Goal: Task Accomplishment & Management: Manage account settings

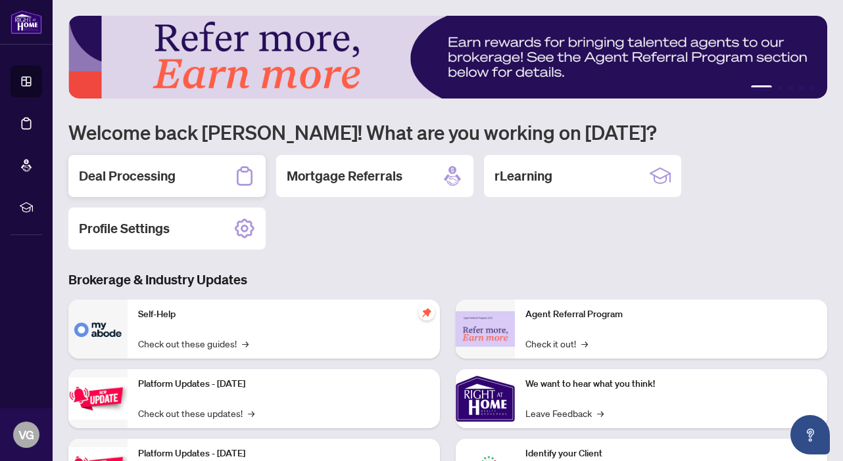
click at [152, 171] on h2 "Deal Processing" at bounding box center [127, 176] width 97 height 18
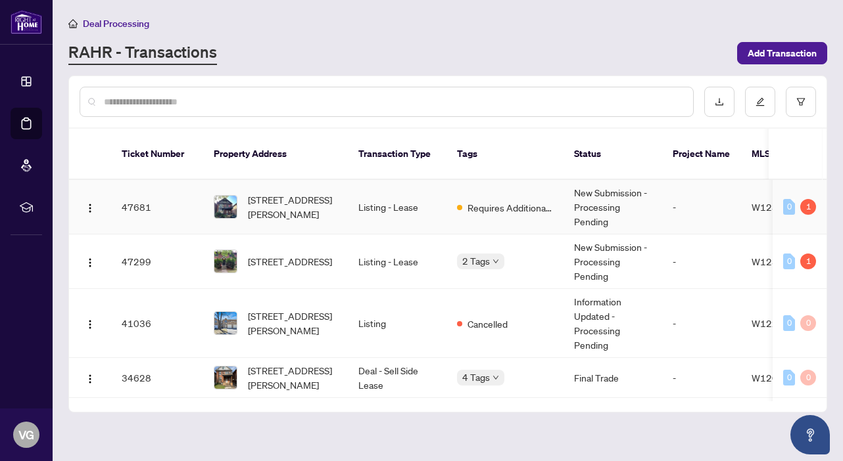
click at [294, 207] on td "[STREET_ADDRESS][PERSON_NAME]" at bounding box center [275, 207] width 145 height 55
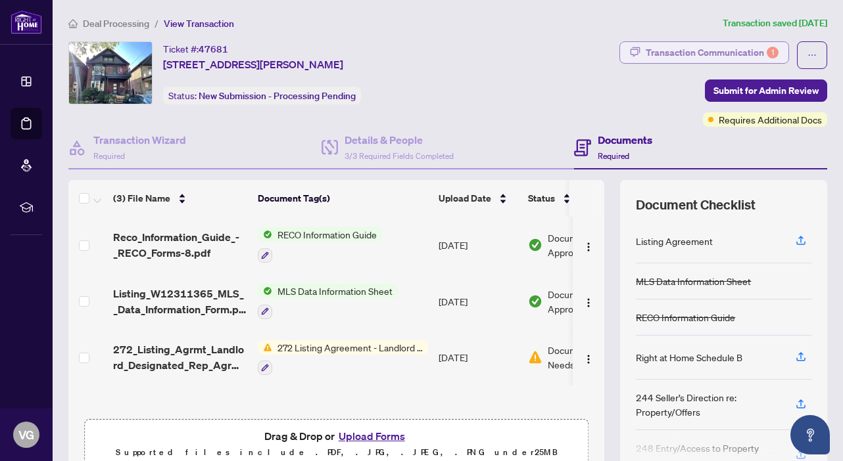
click at [727, 46] on div "Transaction Communication 1" at bounding box center [711, 52] width 133 height 21
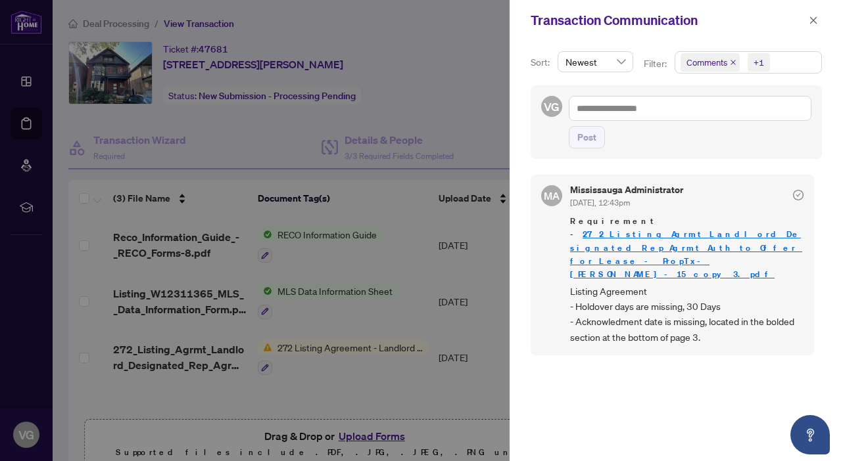
click at [467, 323] on div at bounding box center [421, 230] width 843 height 461
click at [814, 20] on icon "close" at bounding box center [812, 20] width 9 height 9
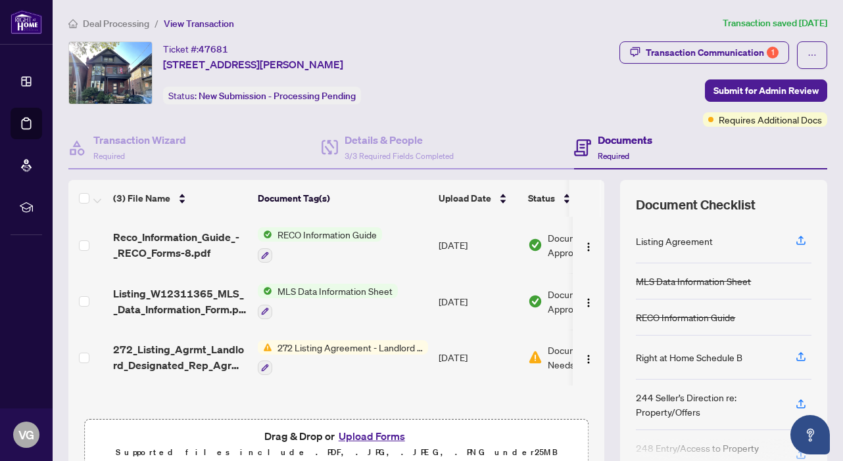
click at [300, 350] on span "272 Listing Agreement - Landlord Designated Representation Agreement Authority …" at bounding box center [350, 347] width 156 height 14
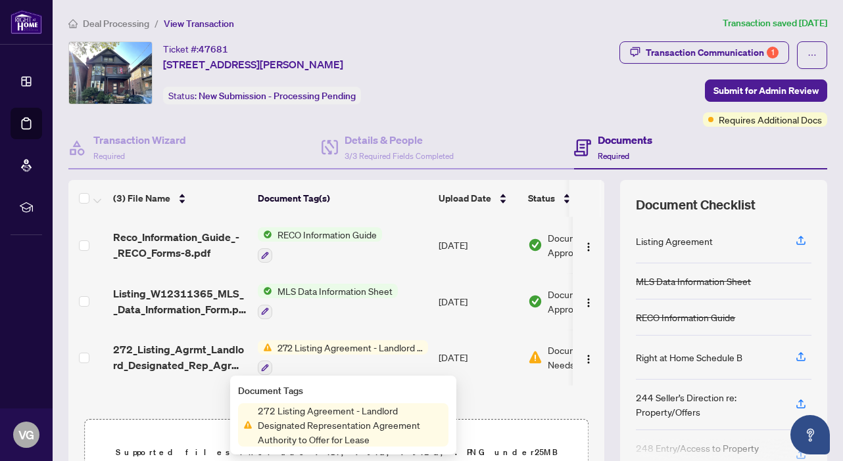
click at [302, 430] on span "272 Listing Agreement - Landlord Designated Representation Agreement Authority …" at bounding box center [350, 425] width 196 height 43
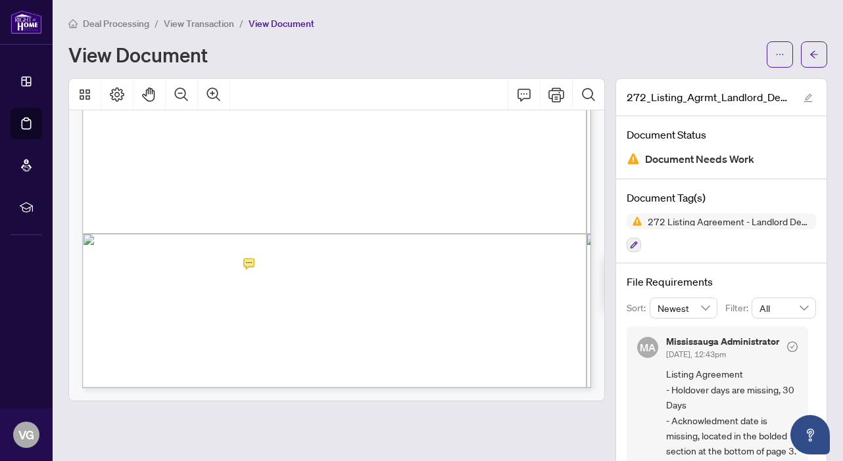
scroll to position [394, 0]
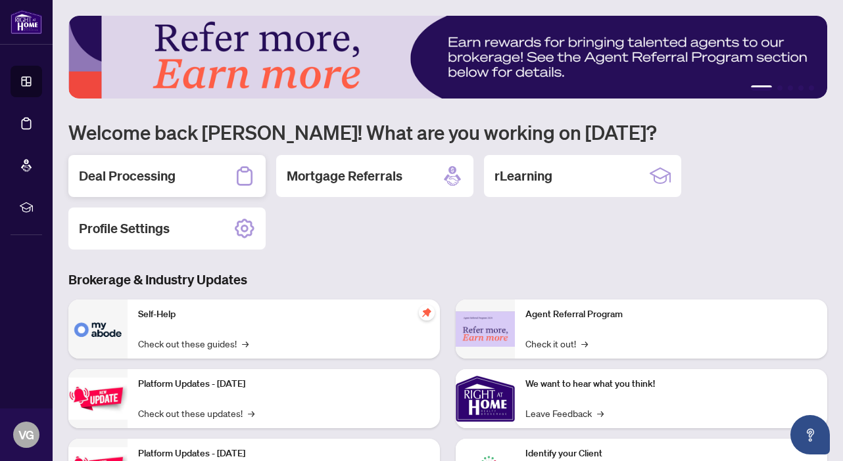
click at [158, 181] on h2 "Deal Processing" at bounding box center [127, 176] width 97 height 18
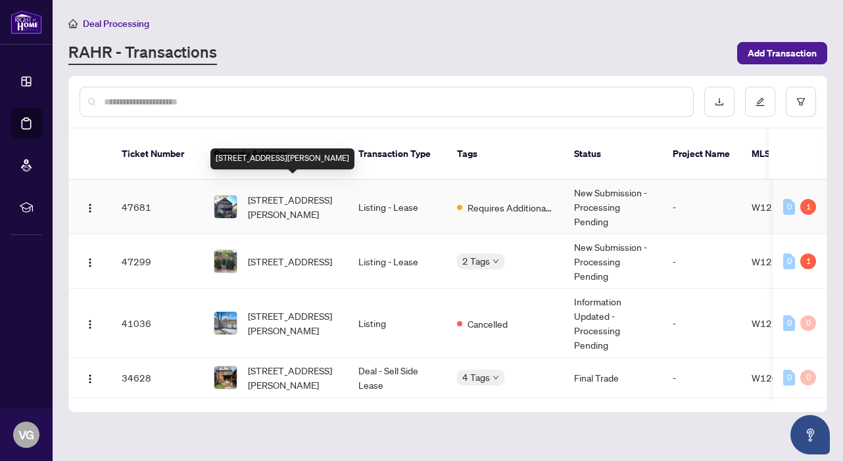
click at [294, 193] on span "[STREET_ADDRESS][PERSON_NAME]" at bounding box center [292, 207] width 89 height 29
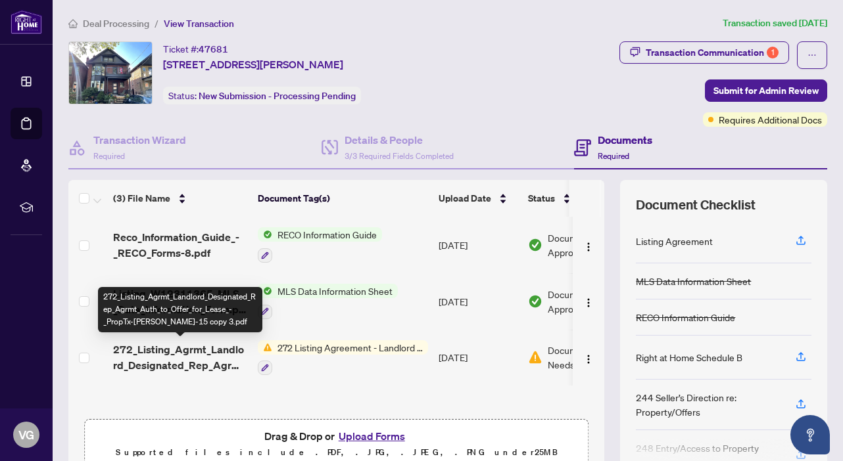
click at [232, 352] on span "272_Listing_Agrmt_Landlord_Designated_Rep_Agrmt_Auth_to_Offer_for_Lease_-_PropT…" at bounding box center [180, 358] width 134 height 32
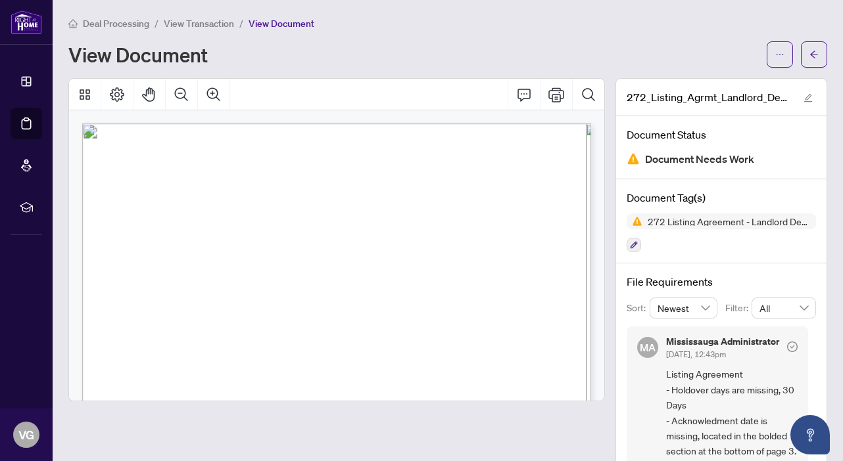
click at [674, 37] on div "Deal Processing / View Transaction / View Document View Document" at bounding box center [447, 42] width 758 height 52
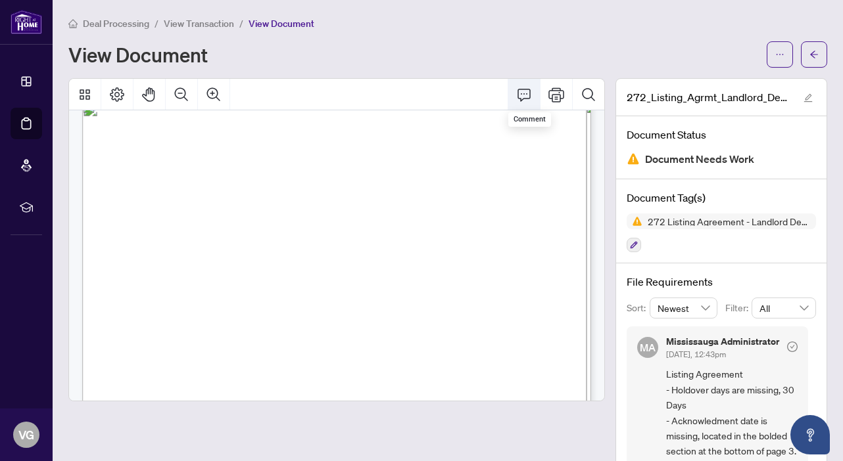
click at [524, 94] on icon "Comment" at bounding box center [524, 95] width 16 height 16
click at [524, 93] on icon "Comment" at bounding box center [523, 95] width 13 height 12
click at [518, 97] on icon "Comment" at bounding box center [523, 95] width 13 height 12
click at [521, 97] on icon "Comment" at bounding box center [524, 95] width 16 height 16
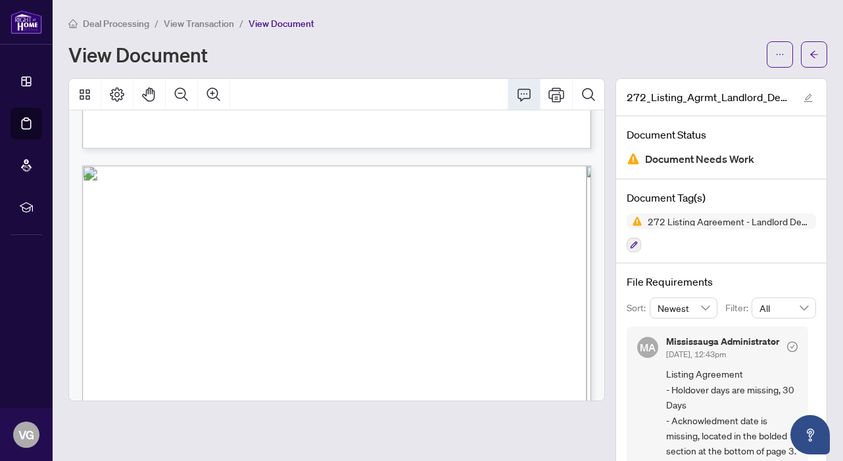
scroll to position [1306, 0]
click at [526, 95] on icon "Comment" at bounding box center [524, 95] width 16 height 16
click at [783, 49] on span "button" at bounding box center [779, 54] width 9 height 21
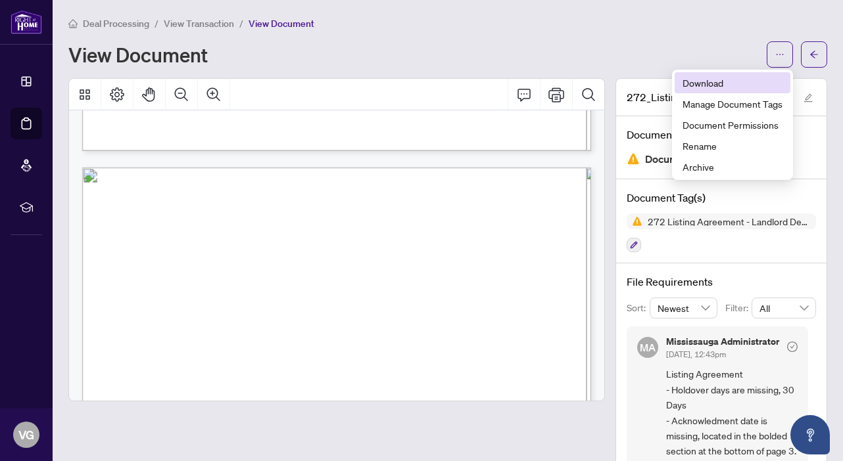
click at [721, 83] on span "Download" at bounding box center [732, 83] width 100 height 14
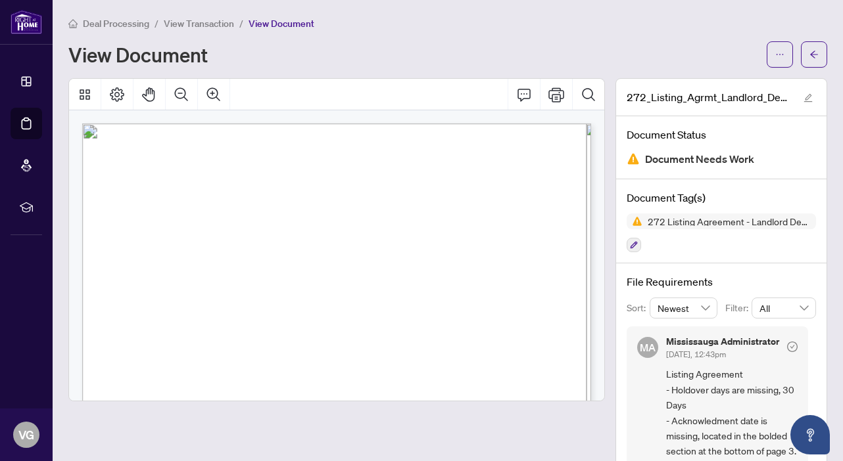
scroll to position [0, 0]
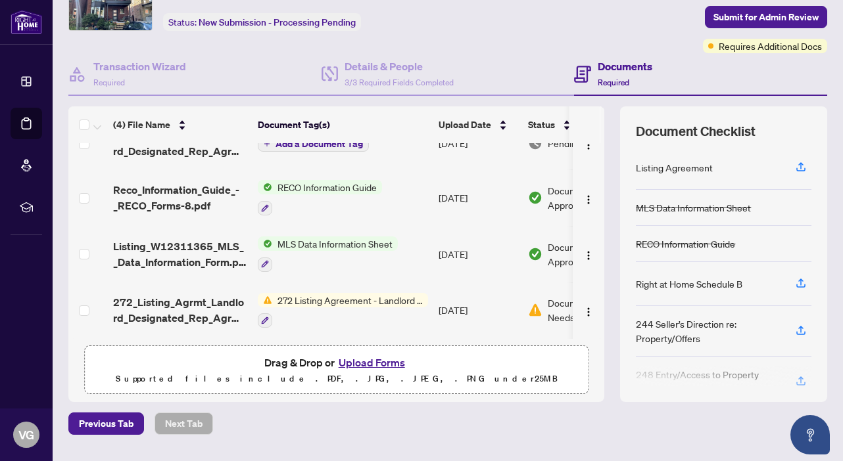
scroll to position [29, 0]
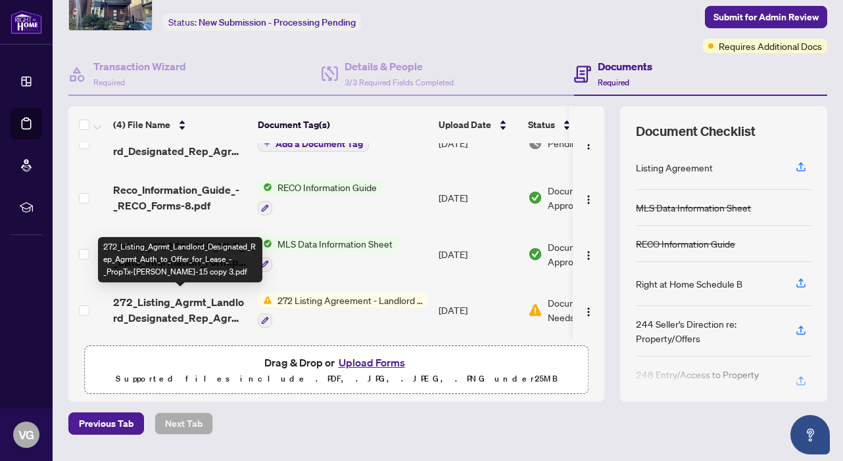
click at [214, 302] on span "272_Listing_Agrmt_Landlord_Designated_Rep_Agrmt_Auth_to_Offer_for_Lease_-_PropT…" at bounding box center [180, 310] width 134 height 32
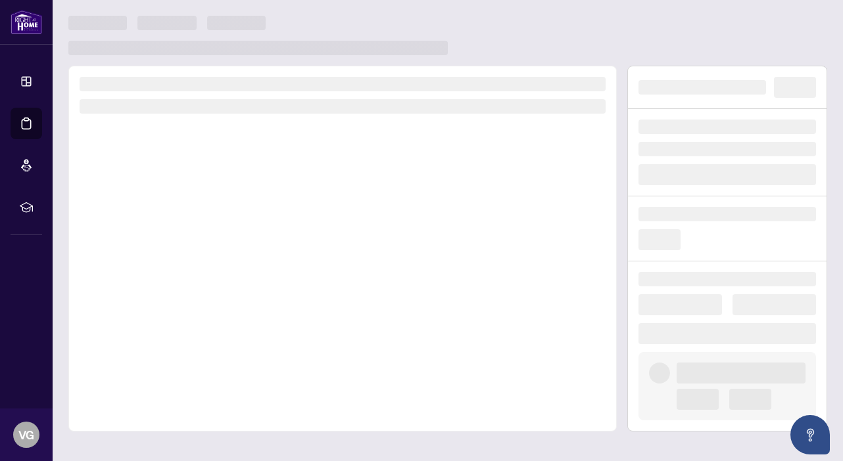
click at [214, 302] on div at bounding box center [342, 249] width 548 height 366
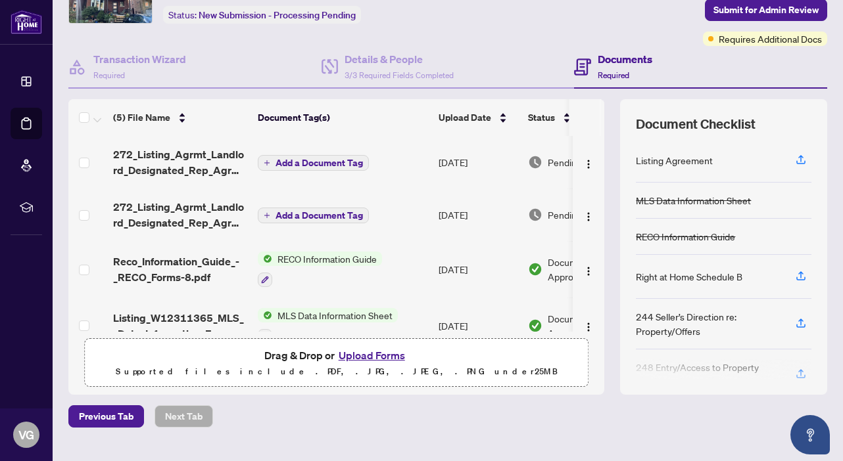
scroll to position [76, 0]
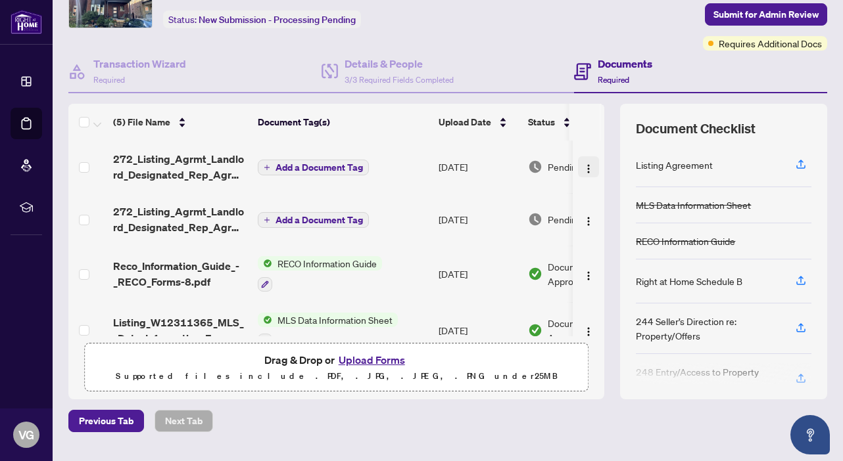
click at [584, 170] on img "button" at bounding box center [588, 169] width 11 height 11
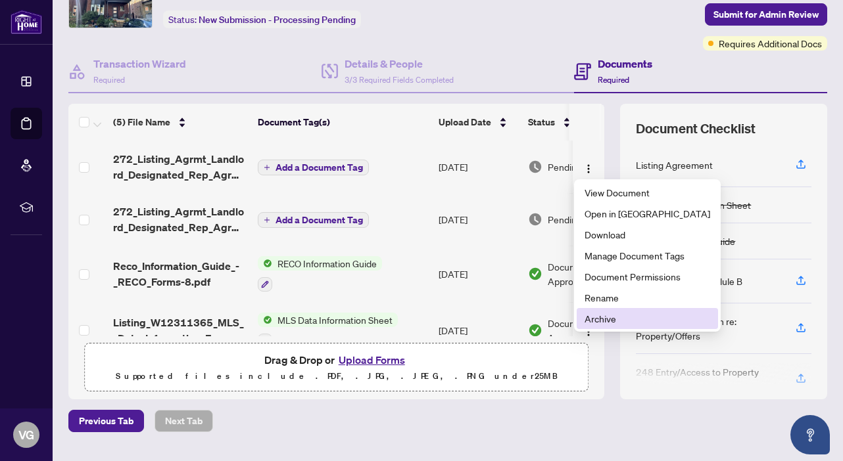
click at [599, 323] on span "Archive" at bounding box center [647, 319] width 126 height 14
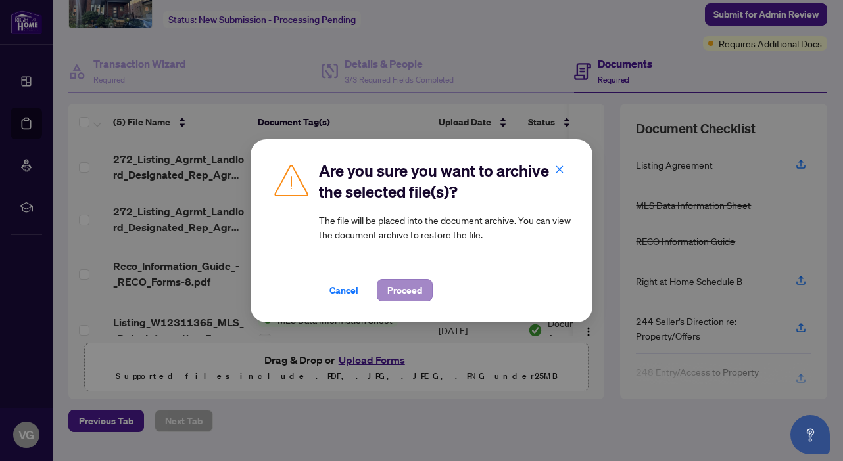
click at [400, 289] on span "Proceed" at bounding box center [404, 290] width 35 height 21
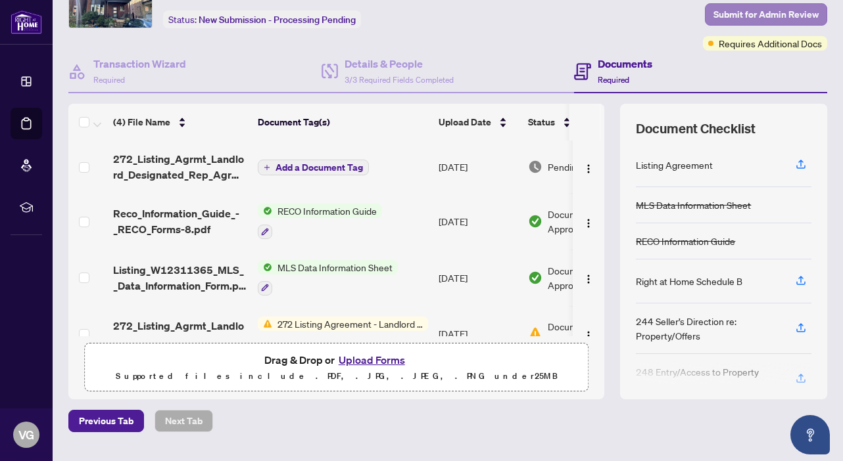
click at [756, 11] on span "Submit for Admin Review" at bounding box center [765, 14] width 105 height 21
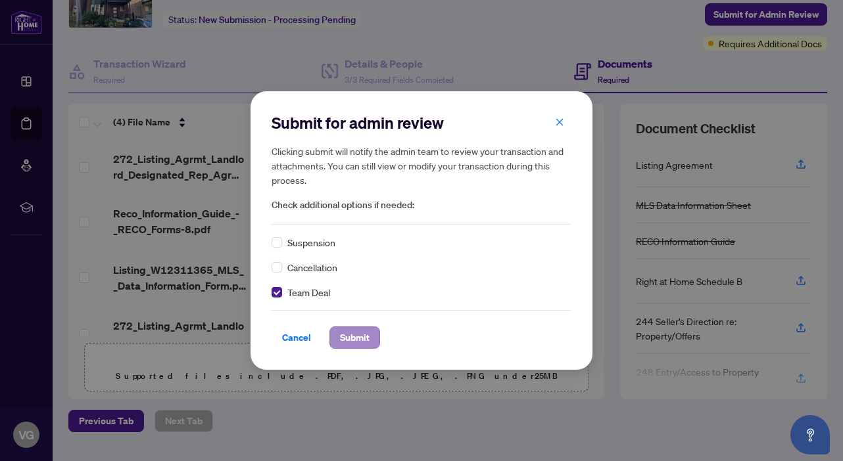
click at [360, 341] on span "Submit" at bounding box center [355, 337] width 30 height 21
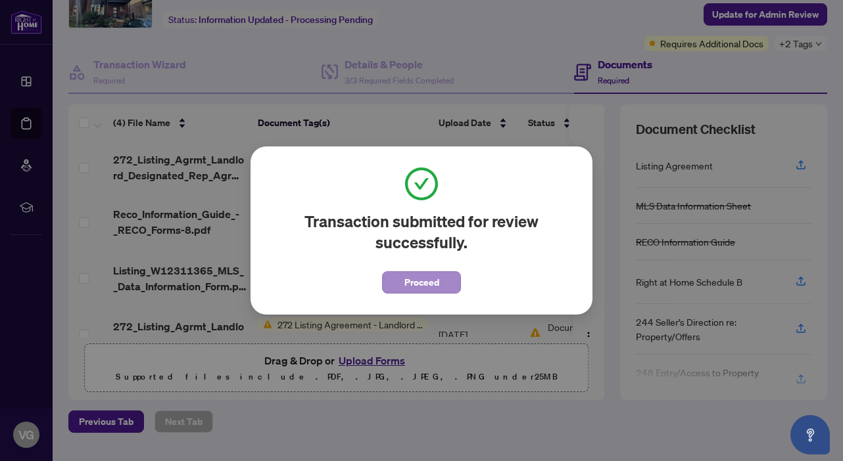
click at [411, 284] on span "Proceed" at bounding box center [421, 282] width 35 height 21
